Goal: Task Accomplishment & Management: Complete application form

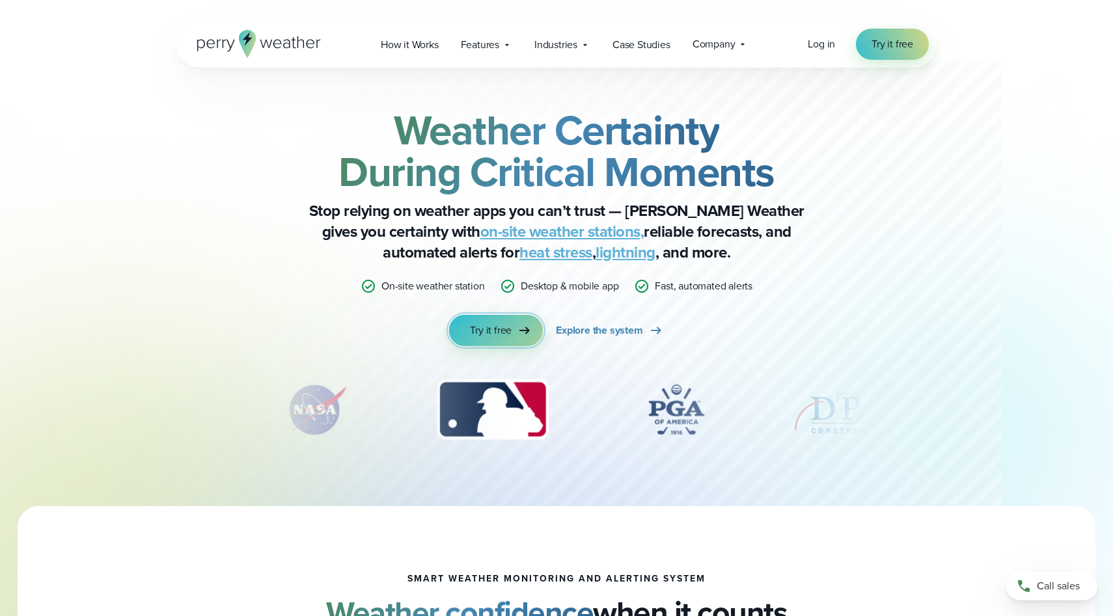
click at [512, 333] on link "Try it free" at bounding box center [496, 330] width 94 height 31
